Goal: Navigation & Orientation: Find specific page/section

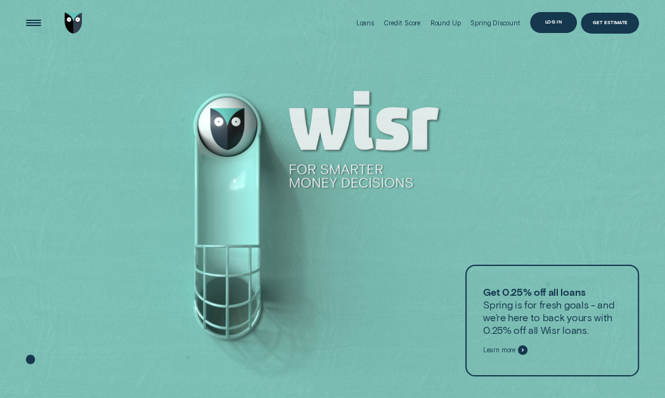
click at [560, 15] on div "Log in" at bounding box center [553, 22] width 47 height 21
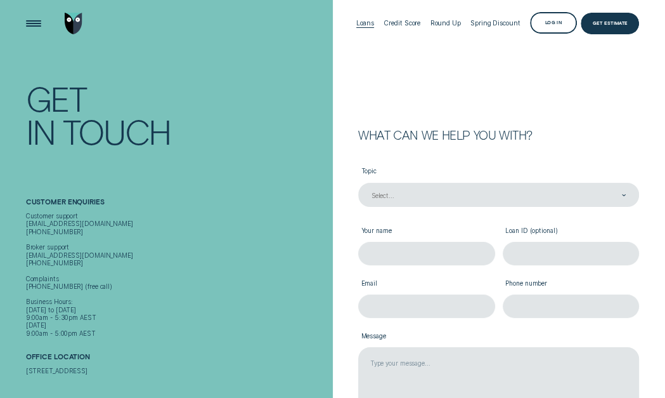
click at [366, 20] on div "Loans" at bounding box center [365, 23] width 18 height 8
